Goal: Transaction & Acquisition: Download file/media

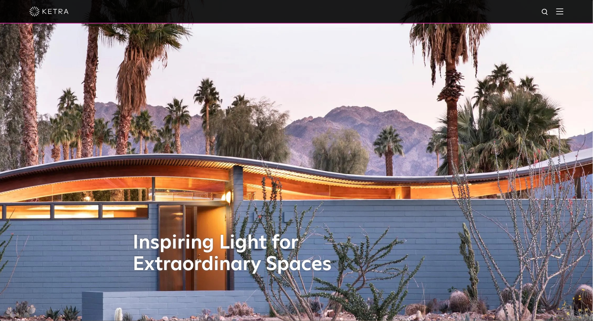
click at [563, 13] on img at bounding box center [559, 11] width 7 height 6
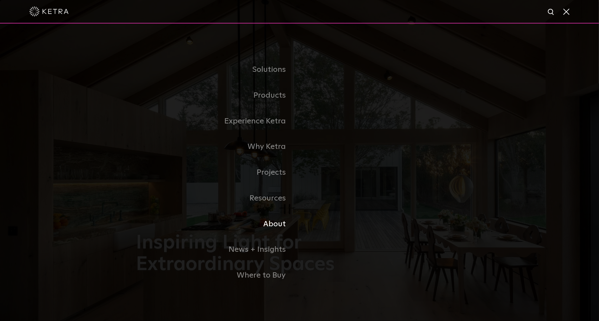
click at [274, 224] on link "About" at bounding box center [217, 225] width 163 height 26
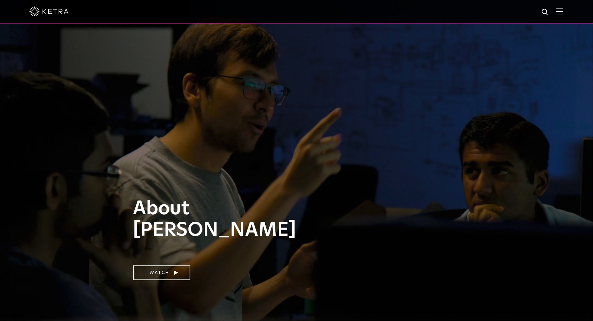
click at [549, 10] on img at bounding box center [545, 12] width 8 height 8
type input "spec"
click at [524, 7] on button "Search" at bounding box center [529, 12] width 10 height 10
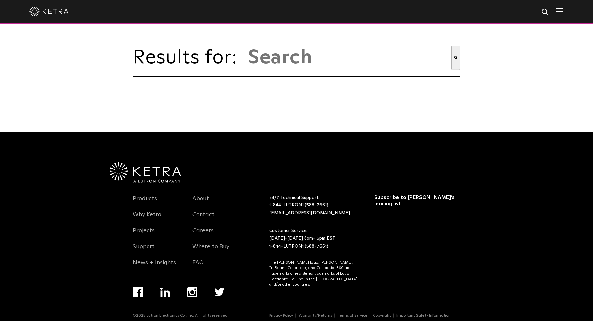
type input "spec"
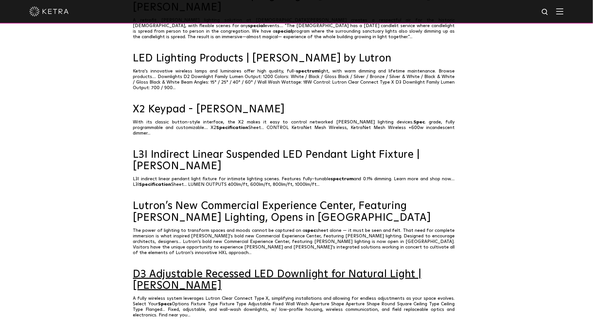
scroll to position [286, 0]
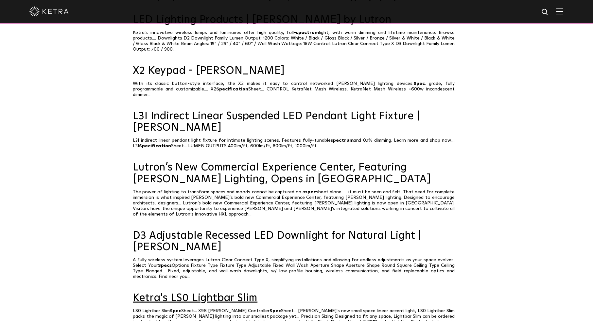
click at [184, 293] on link "Ketra's LS0 Lightbar Slim" at bounding box center [296, 298] width 327 height 11
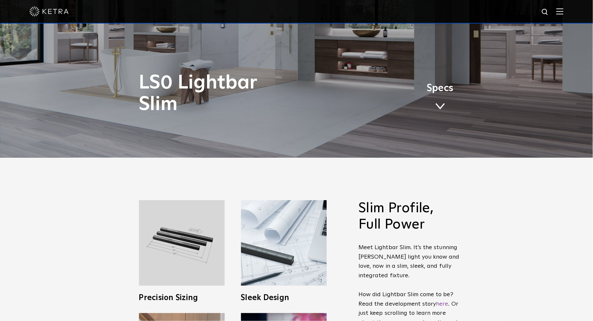
click at [442, 104] on span at bounding box center [440, 106] width 10 height 7
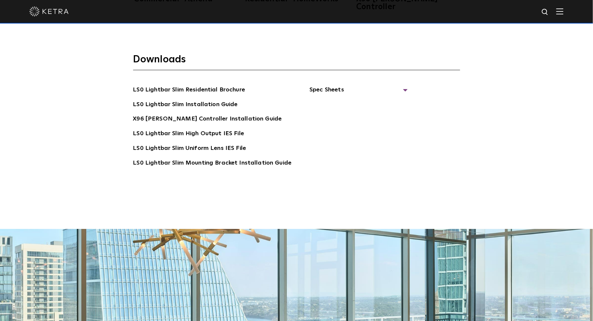
scroll to position [1419, 0]
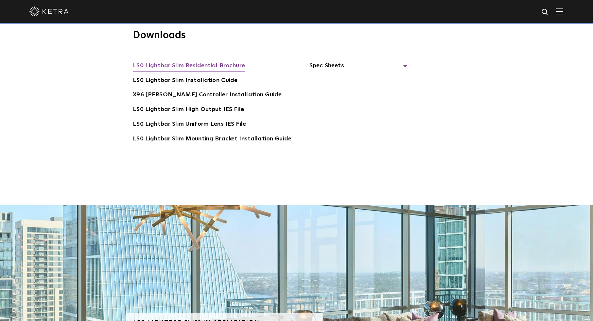
click at [204, 61] on link "LS0 Lightbar Slim Residential Brochure" at bounding box center [189, 66] width 112 height 10
click at [334, 61] on span "Spec Sheets" at bounding box center [358, 68] width 98 height 14
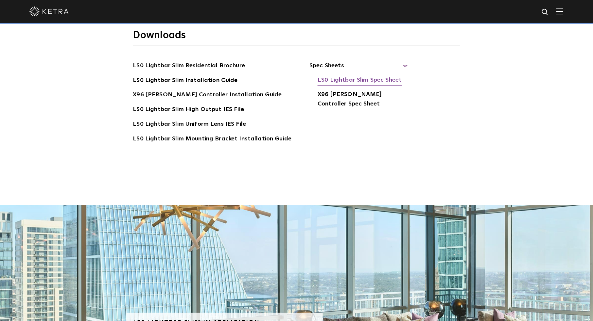
click at [363, 76] on link "LS0 Lightbar Slim Spec Sheet" at bounding box center [359, 81] width 84 height 10
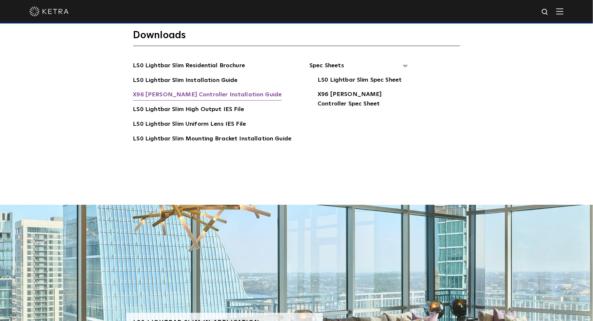
click at [215, 90] on link "X96 Ketra Controller Installation Guide" at bounding box center [207, 95] width 149 height 10
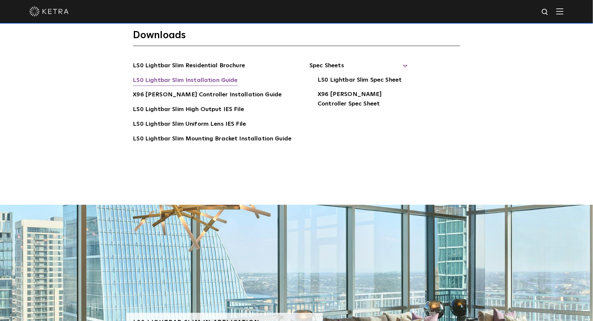
click at [200, 76] on link "LS0 Lightbar Slim Installation Guide" at bounding box center [185, 81] width 105 height 10
